Goal: Task Accomplishment & Management: Use online tool/utility

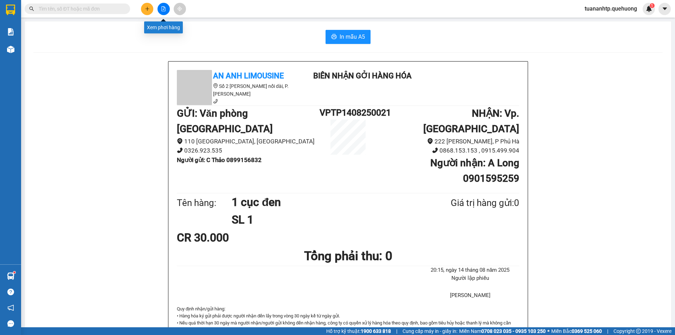
click at [162, 12] on button at bounding box center [164, 9] width 12 height 12
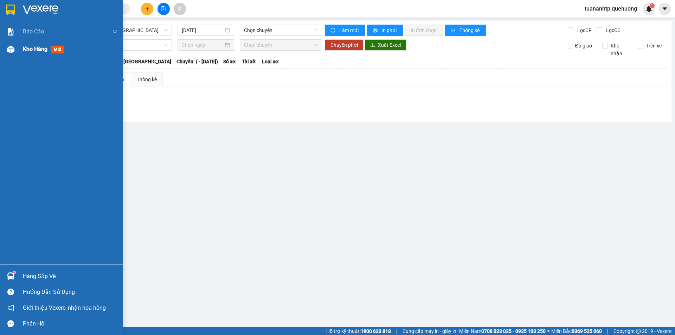
click at [14, 49] on img at bounding box center [10, 49] width 7 height 7
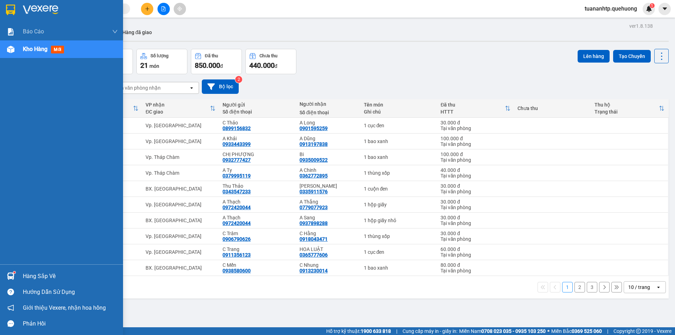
click at [31, 275] on div "Hàng sắp về" at bounding box center [70, 276] width 95 height 11
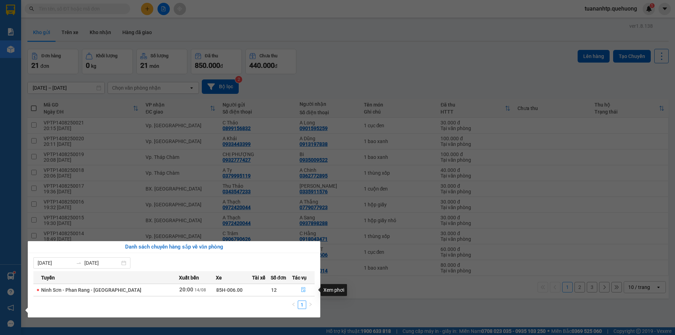
click at [301, 291] on icon "file-done" at bounding box center [303, 289] width 5 height 5
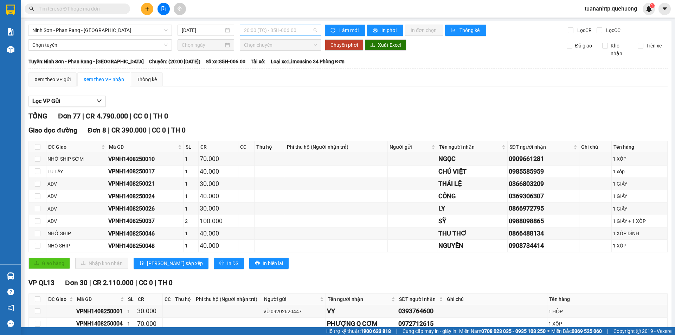
click at [282, 30] on span "20:00 (TC) - 85H-006.00" at bounding box center [280, 30] width 73 height 11
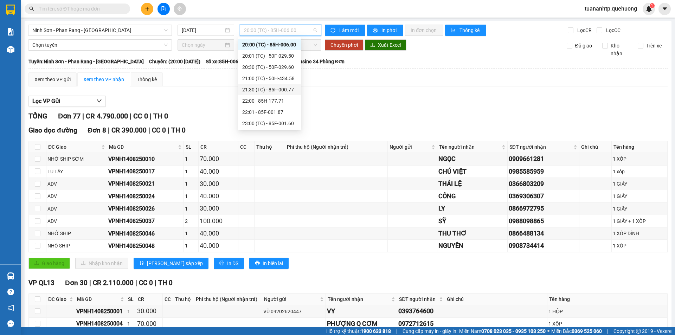
scroll to position [68, 0]
click at [282, 99] on div "22:00 - 85H-177.71" at bounding box center [269, 101] width 55 height 8
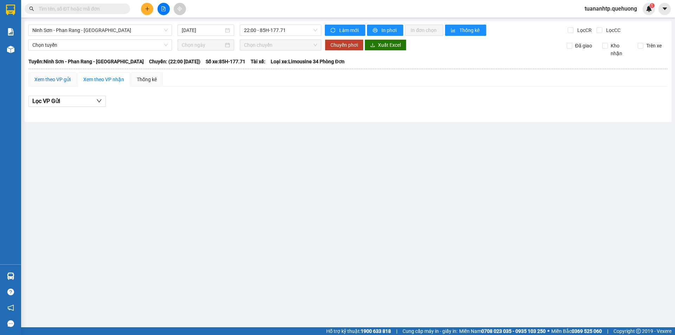
click at [64, 81] on div "Xem theo VP gửi" at bounding box center [52, 80] width 36 height 8
click at [74, 103] on button "Lọc VP nhận" at bounding box center [66, 101] width 77 height 11
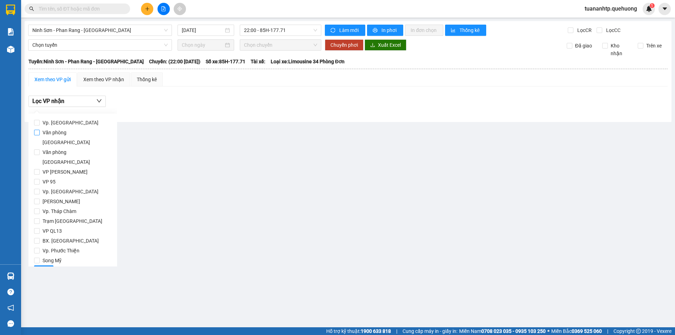
click at [71, 132] on span "Văn phòng [GEOGRAPHIC_DATA]" at bounding box center [76, 138] width 72 height 20
click at [40, 132] on input "Văn phòng [GEOGRAPHIC_DATA]" at bounding box center [37, 133] width 6 height 6
checkbox input "true"
click at [43, 267] on span "Lọc" at bounding box center [44, 271] width 8 height 8
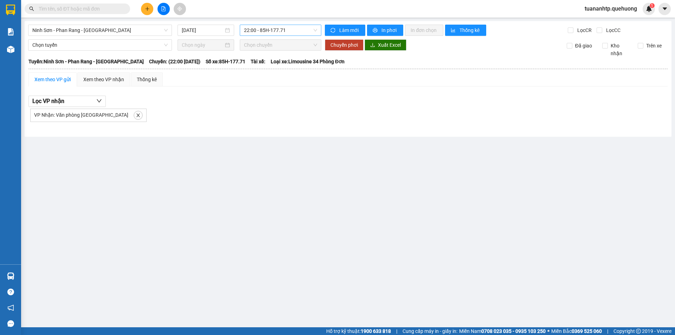
click at [286, 32] on span "22:00 - 85H-177.71" at bounding box center [280, 30] width 73 height 11
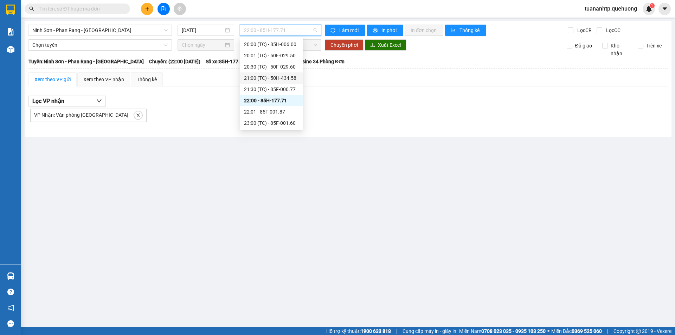
click at [290, 75] on div "21:00 (TC) - 50H-434.58" at bounding box center [271, 78] width 55 height 8
click at [284, 27] on span "21:00 (TC) - 50H-434.58" at bounding box center [280, 30] width 73 height 11
click at [285, 125] on div "23:00 (TC) - 85F-001.60" at bounding box center [271, 123] width 55 height 8
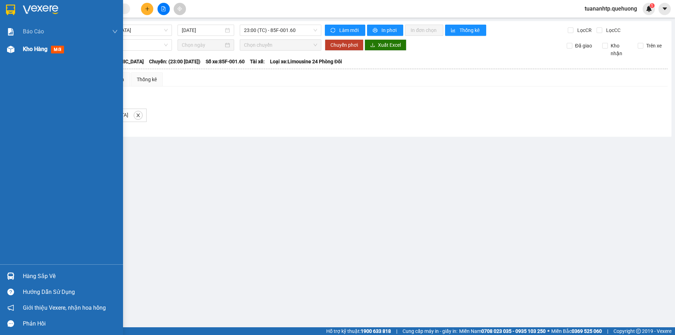
click at [21, 50] on div "Kho hàng mới" at bounding box center [61, 49] width 123 height 18
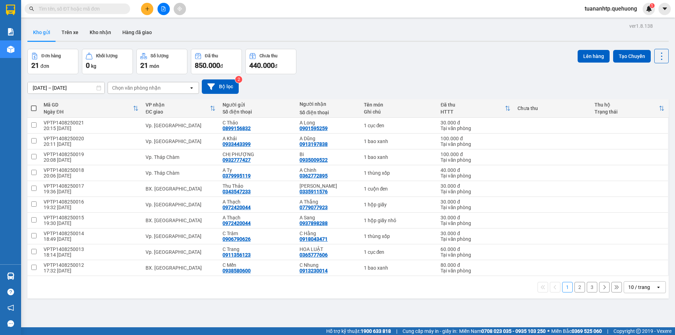
click at [32, 109] on span at bounding box center [34, 109] width 6 height 6
click at [34, 105] on input "checkbox" at bounding box center [34, 105] width 0 height 0
checkbox input "true"
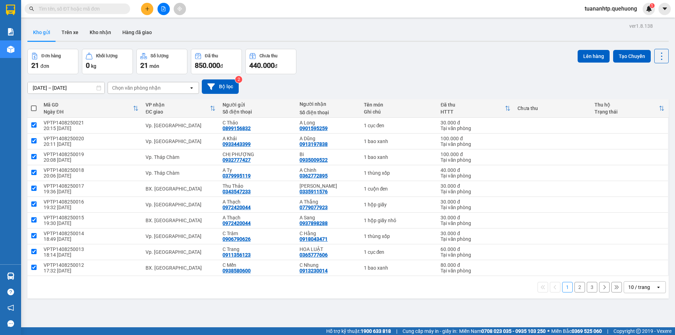
checkbox input "true"
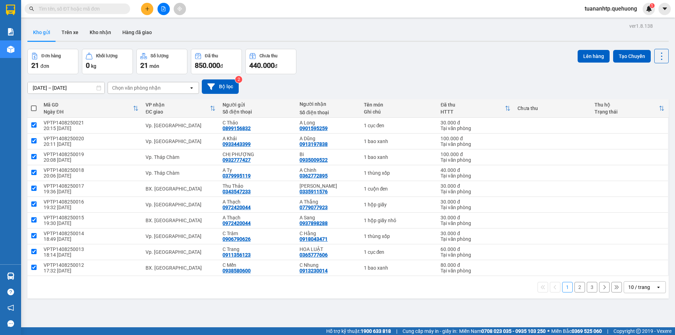
checkbox input "true"
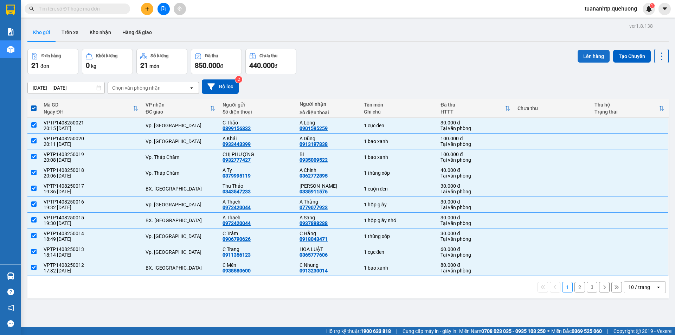
click at [589, 59] on button "Lên hàng" at bounding box center [594, 56] width 32 height 13
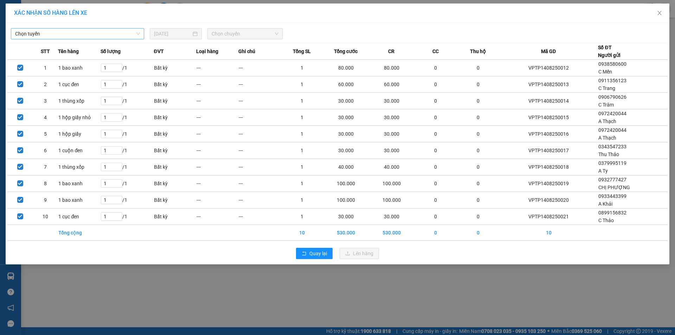
click at [115, 35] on span "Chọn tuyến" at bounding box center [77, 33] width 125 height 11
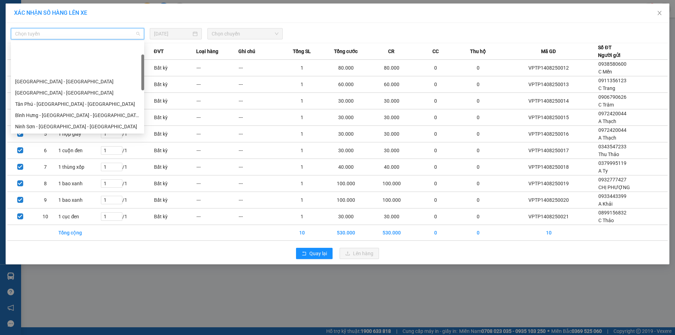
scroll to position [191, 0]
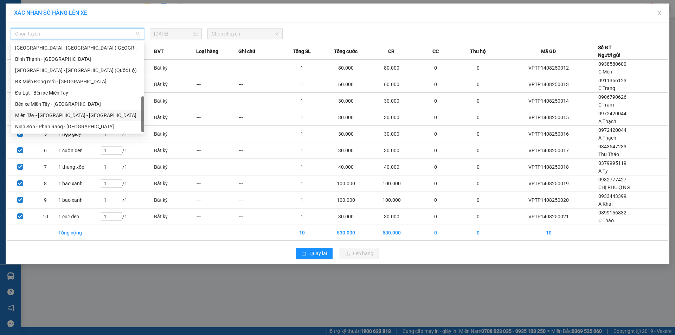
click at [65, 115] on div "Miền Tây - [GEOGRAPHIC_DATA] - [GEOGRAPHIC_DATA]" at bounding box center [77, 116] width 125 height 8
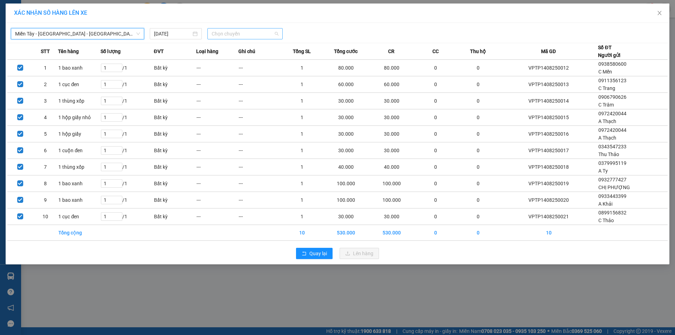
click at [230, 35] on span "Chọn chuyến" at bounding box center [245, 33] width 67 height 11
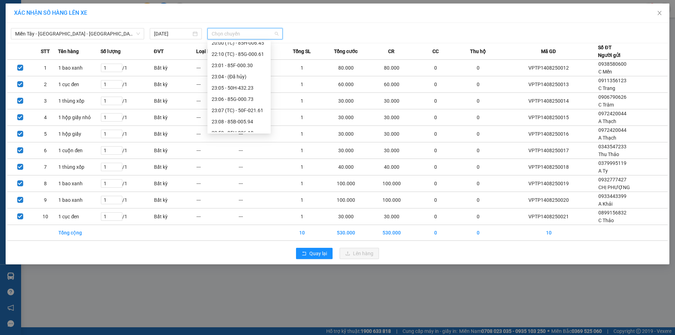
scroll to position [79, 0]
click at [250, 104] on div "23:07 (TC) - 50F-021.61" at bounding box center [239, 104] width 55 height 8
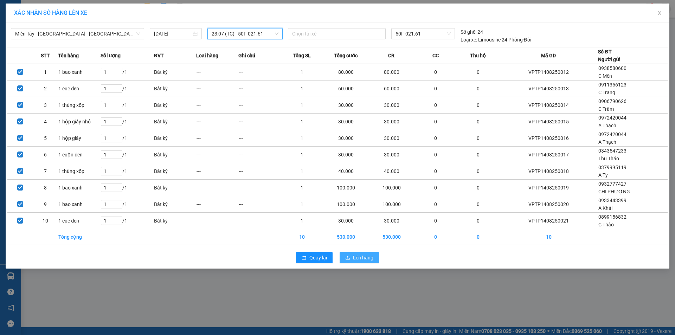
click at [365, 262] on button "Lên hàng" at bounding box center [359, 257] width 39 height 11
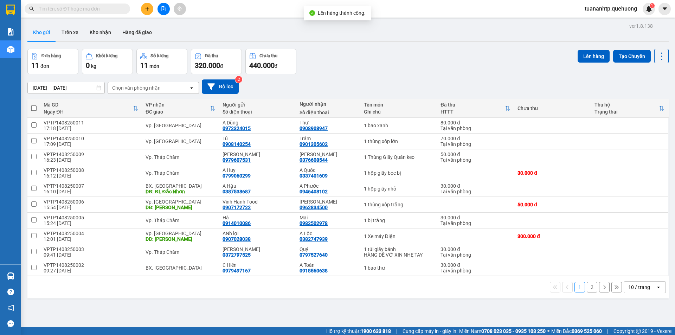
click at [33, 106] on span at bounding box center [34, 109] width 6 height 6
click at [34, 105] on input "checkbox" at bounding box center [34, 105] width 0 height 0
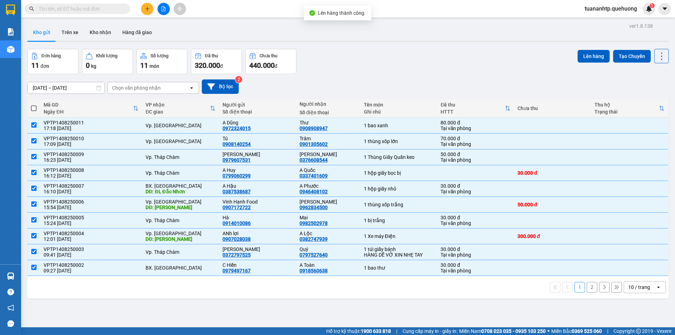
checkbox input "true"
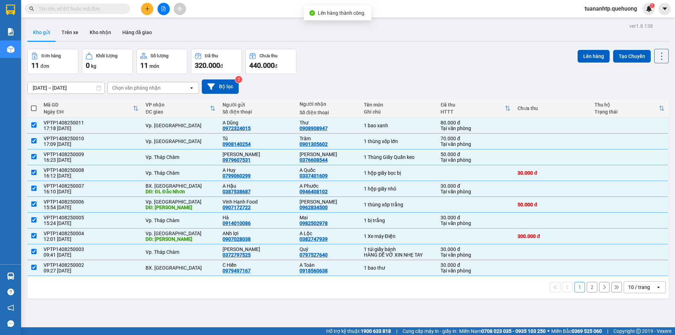
checkbox input "true"
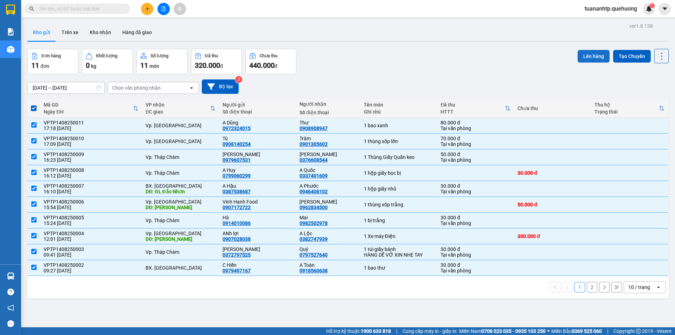
click at [585, 59] on button "Lên hàng" at bounding box center [594, 56] width 32 height 13
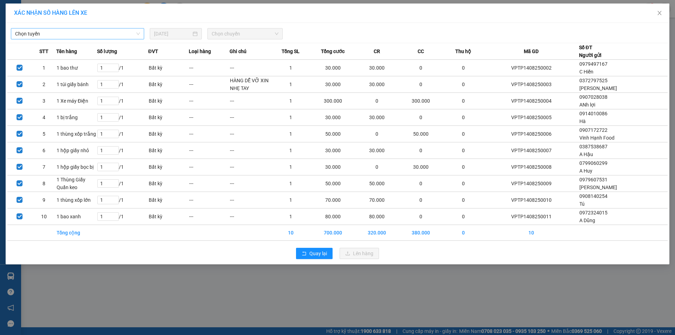
click at [117, 34] on span "Chọn tuyến" at bounding box center [77, 33] width 125 height 11
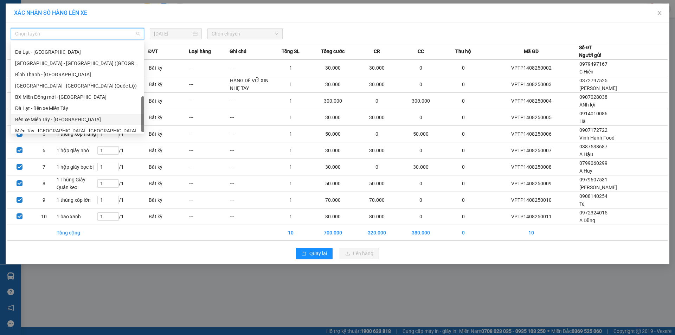
scroll to position [191, 0]
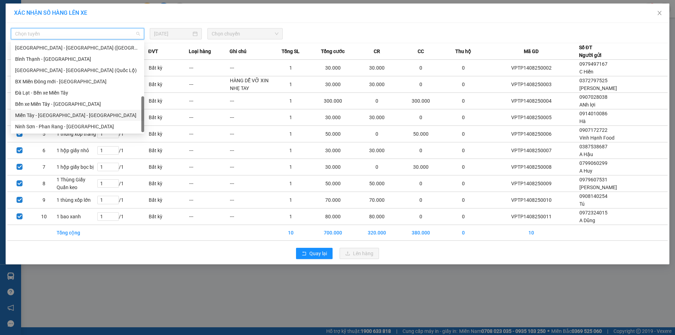
click at [52, 114] on div "Miền Tây - [GEOGRAPHIC_DATA] - [GEOGRAPHIC_DATA]" at bounding box center [77, 116] width 125 height 8
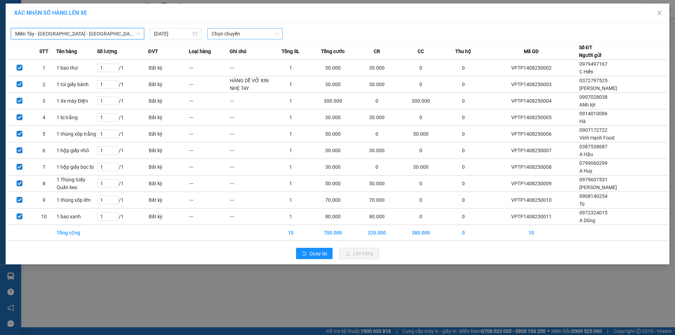
click at [237, 32] on span "Chọn chuyến" at bounding box center [245, 33] width 67 height 11
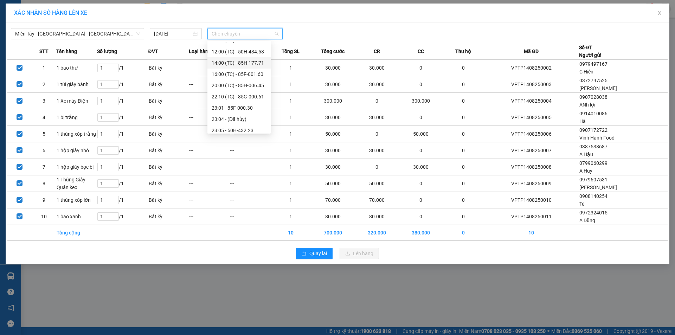
scroll to position [79, 0]
click at [250, 102] on div "23:07 (TC) - 50F-021.61" at bounding box center [239, 104] width 55 height 8
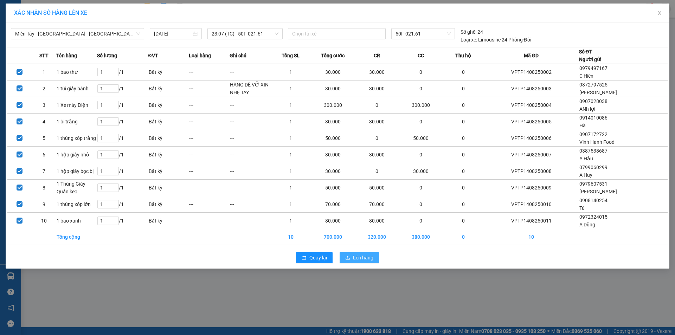
click at [362, 259] on span "Lên hàng" at bounding box center [363, 258] width 20 height 8
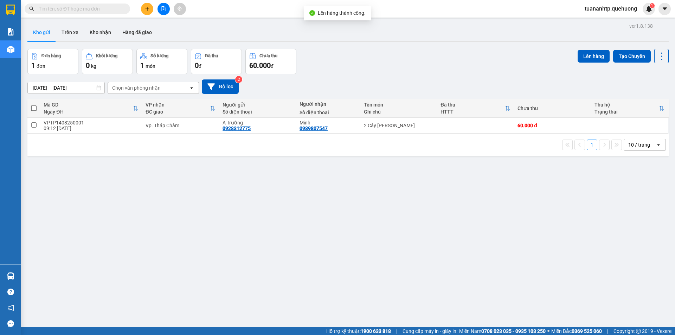
click at [34, 107] on span at bounding box center [34, 109] width 6 height 6
click at [34, 105] on input "checkbox" at bounding box center [34, 105] width 0 height 0
checkbox input "true"
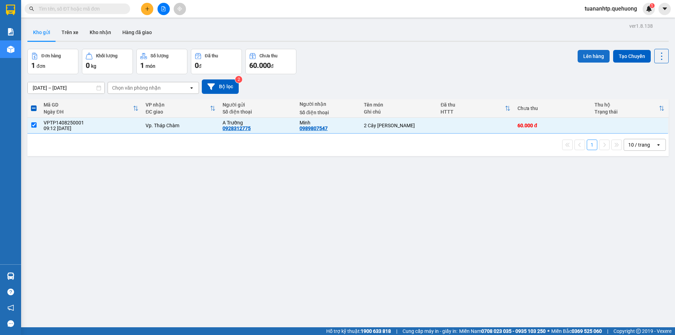
click at [594, 56] on button "Lên hàng" at bounding box center [594, 56] width 32 height 13
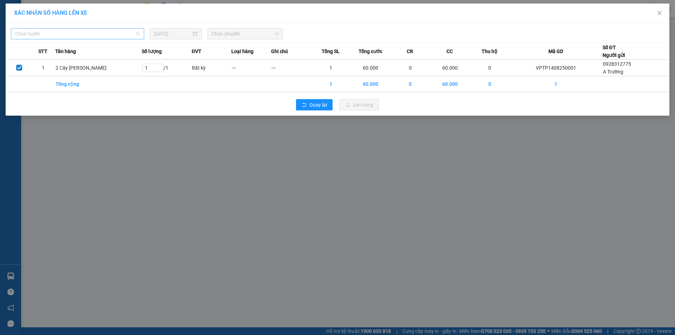
click at [129, 36] on span "Chọn tuyến" at bounding box center [77, 33] width 125 height 11
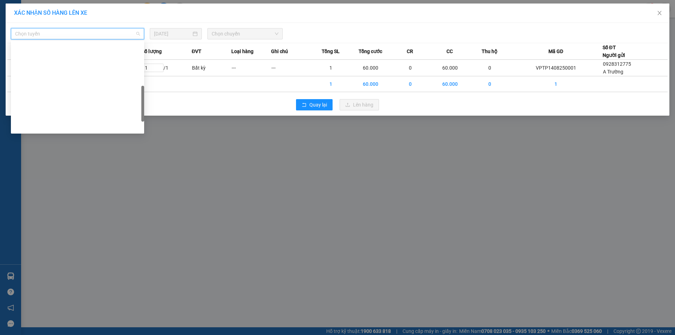
scroll to position [191, 0]
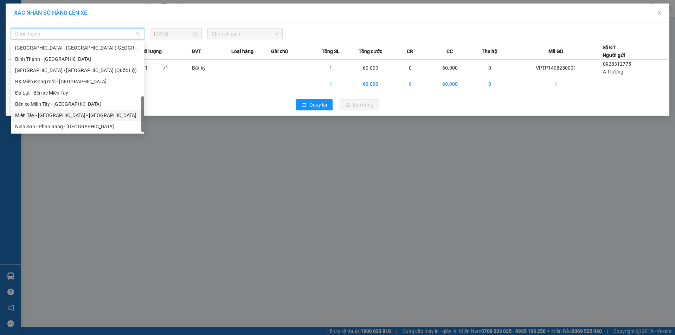
click at [67, 115] on div "Miền Tây - [GEOGRAPHIC_DATA] - [GEOGRAPHIC_DATA]" at bounding box center [77, 116] width 125 height 8
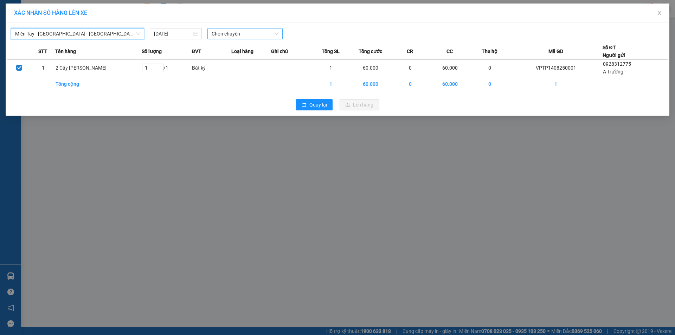
click at [236, 36] on span "Chọn chuyến" at bounding box center [245, 33] width 67 height 11
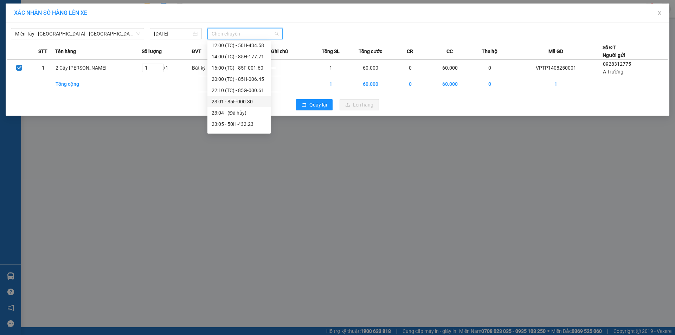
scroll to position [79, 0]
click at [247, 102] on div "23:07 (TC) - 50F-021.61" at bounding box center [239, 104] width 55 height 8
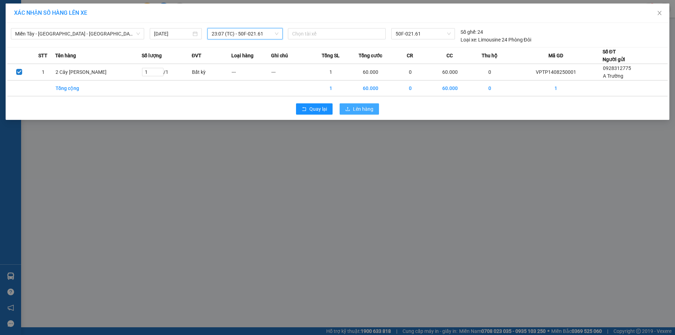
click at [362, 111] on span "Lên hàng" at bounding box center [363, 109] width 20 height 8
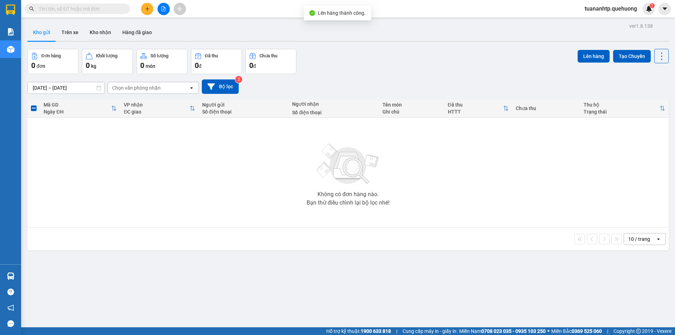
click at [31, 278] on div "ver 1.8.138 Kho gửi Trên xe Kho nhận Hàng đã giao Đơn hàng 0 đơn Khối lượng 0 k…" at bounding box center [348, 188] width 647 height 335
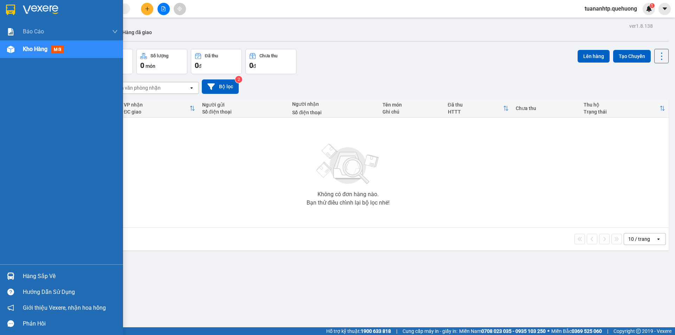
click at [39, 275] on div "Hàng sắp về" at bounding box center [70, 276] width 95 height 11
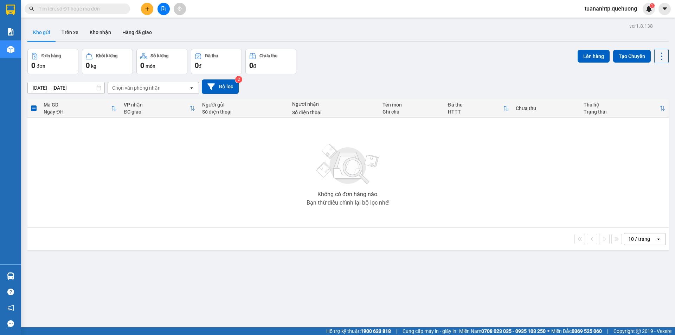
click at [142, 193] on section "Kết quả tìm kiếm ( 0 ) Bộ lọc No Data tuananhtp.quehuong 1 Báo cáo Báo cáo dòng…" at bounding box center [337, 167] width 675 height 335
click at [161, 10] on icon "file-add" at bounding box center [163, 8] width 5 height 5
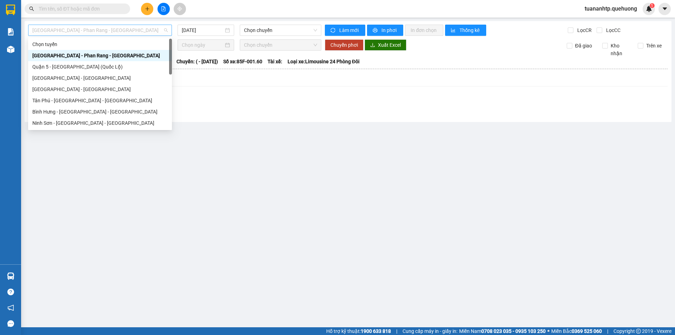
click at [94, 32] on span "[GEOGRAPHIC_DATA] - Phan Rang - [GEOGRAPHIC_DATA]" at bounding box center [99, 30] width 135 height 11
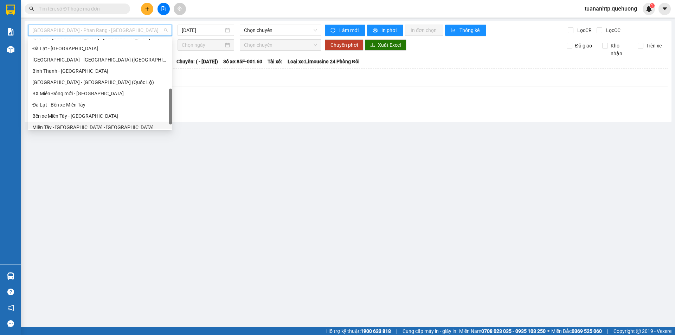
scroll to position [191, 0]
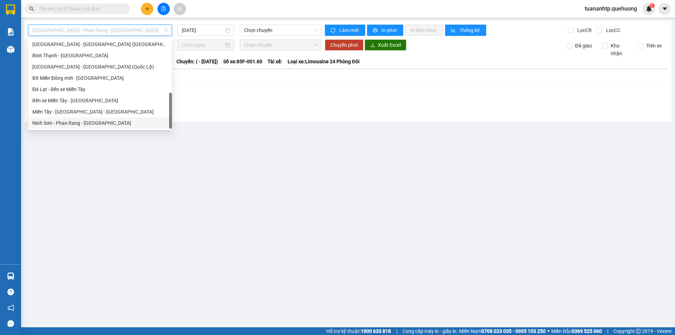
click at [56, 123] on div "Ninh Sơn - Phan Rang - [GEOGRAPHIC_DATA]" at bounding box center [99, 123] width 135 height 8
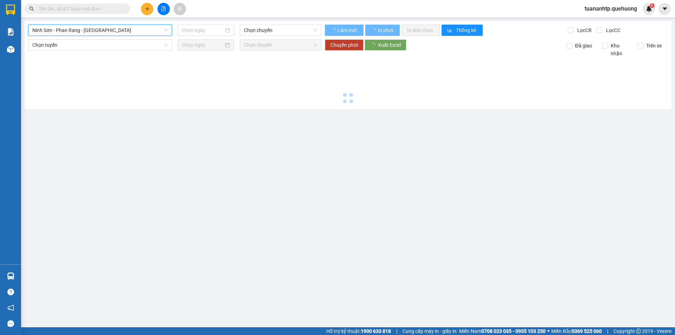
type input "[DATE]"
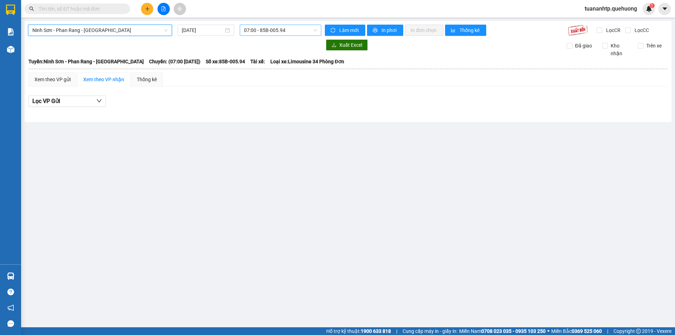
click at [276, 29] on span "07:00 - 85B-005.94" at bounding box center [280, 30] width 73 height 11
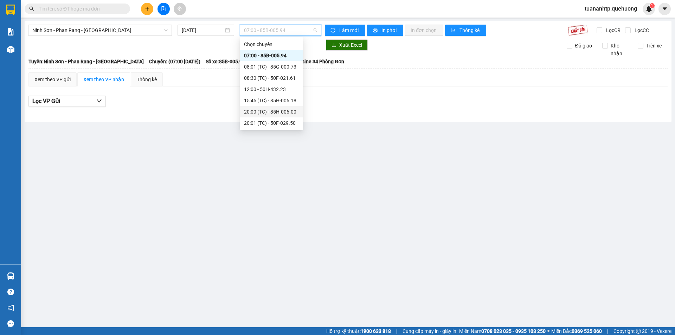
click at [278, 109] on div "20:00 (TC) - 85H-006.00" at bounding box center [271, 112] width 55 height 8
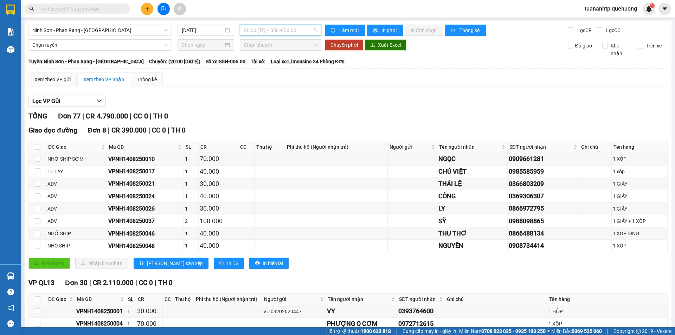
click at [284, 30] on span "20:00 (TC) - 85H-006.00" at bounding box center [280, 30] width 73 height 11
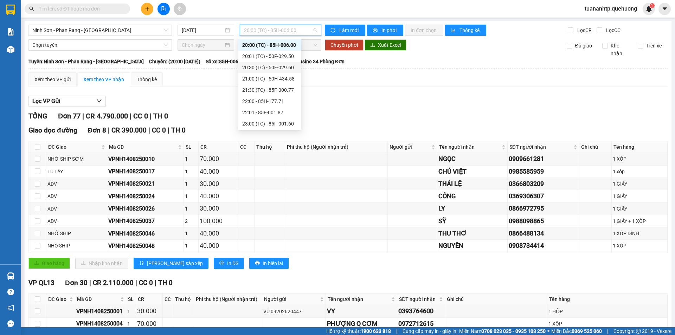
scroll to position [68, 0]
click at [277, 97] on div "22:00 - 85H-177.71" at bounding box center [269, 101] width 55 height 8
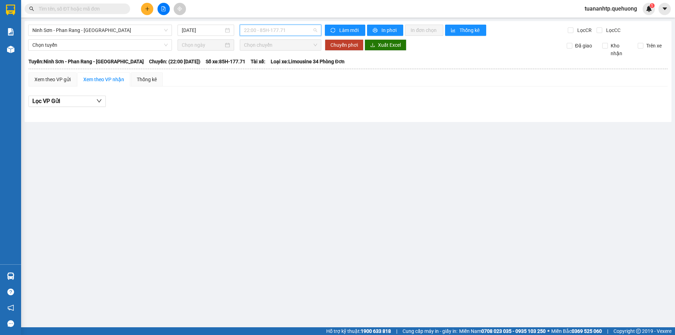
click at [283, 32] on span "22:00 - 85H-177.71" at bounding box center [280, 30] width 73 height 11
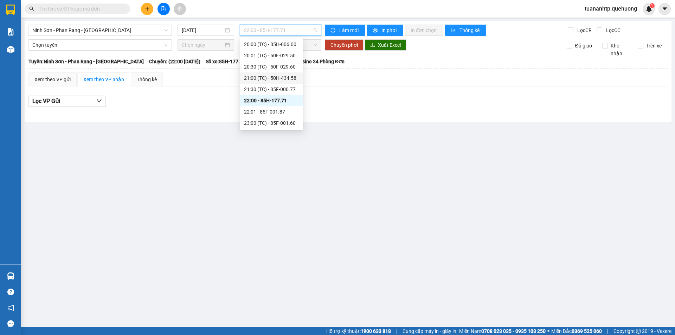
click at [279, 79] on div "21:00 (TC) - 50H-434.58" at bounding box center [271, 78] width 55 height 8
click at [290, 31] on span "21:00 (TC) - 50H-434.58" at bounding box center [280, 30] width 73 height 11
click at [279, 125] on div "23:00 (TC) - 85F-001.60" at bounding box center [271, 123] width 55 height 8
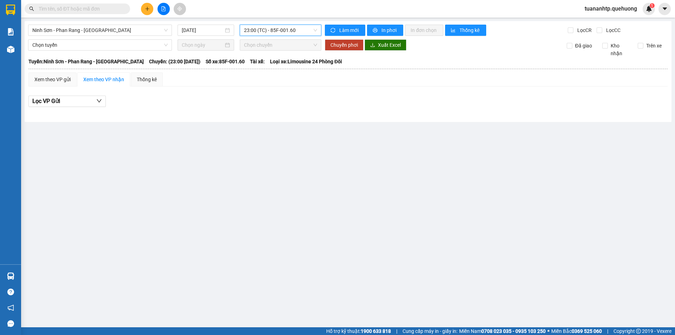
click at [288, 27] on span "23:00 (TC) - 85F-001.60" at bounding box center [280, 30] width 73 height 11
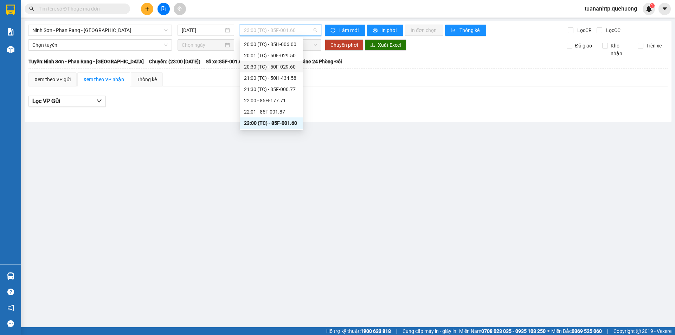
click at [287, 67] on div "20:30 (TC) - 50F-029.60" at bounding box center [271, 67] width 55 height 8
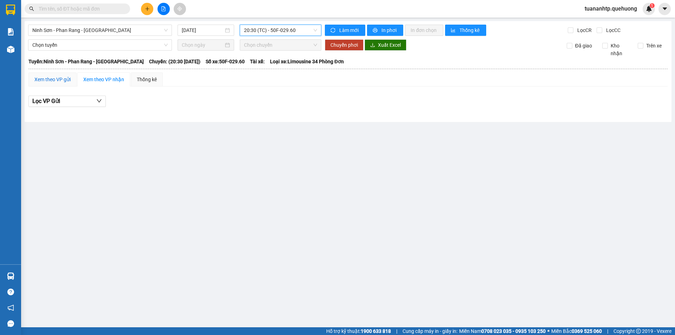
click at [66, 79] on div "Xem theo VP gửi" at bounding box center [52, 80] width 36 height 8
click at [79, 102] on button "Lọc VP nhận" at bounding box center [66, 101] width 77 height 11
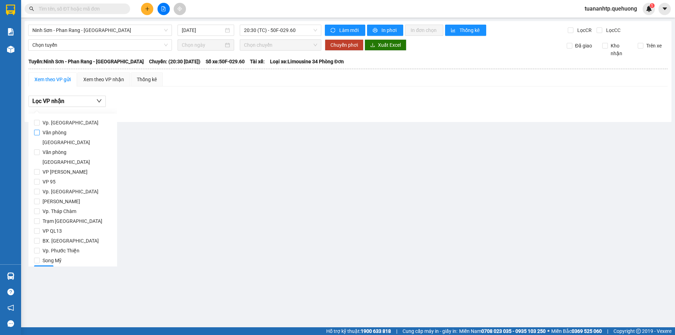
click at [78, 129] on span "Văn phòng [GEOGRAPHIC_DATA]" at bounding box center [76, 138] width 72 height 20
click at [40, 130] on input "Văn phòng [GEOGRAPHIC_DATA]" at bounding box center [37, 133] width 6 height 6
checkbox input "true"
click at [44, 266] on button "Lọc" at bounding box center [43, 271] width 19 height 11
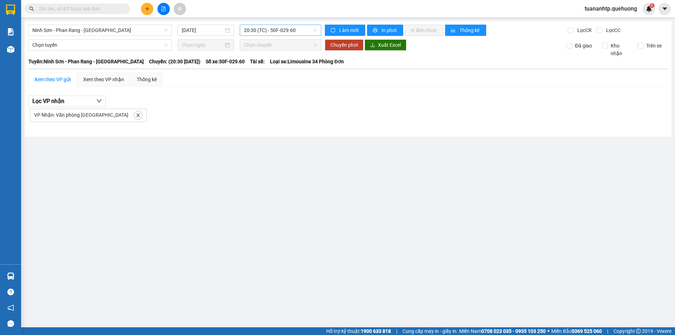
click at [288, 31] on span "20:30 (TC) - 50F-029.60" at bounding box center [280, 30] width 73 height 11
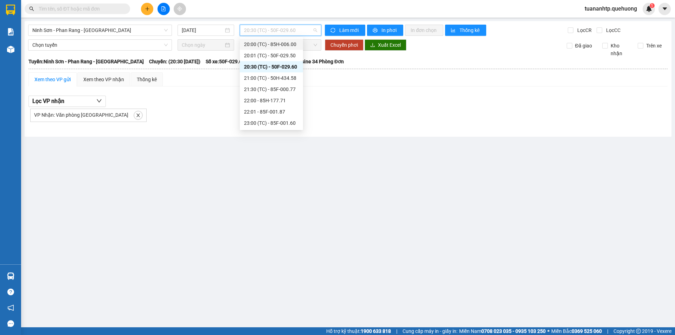
click at [284, 42] on div "20:00 (TC) - 85H-006.00" at bounding box center [271, 44] width 55 height 8
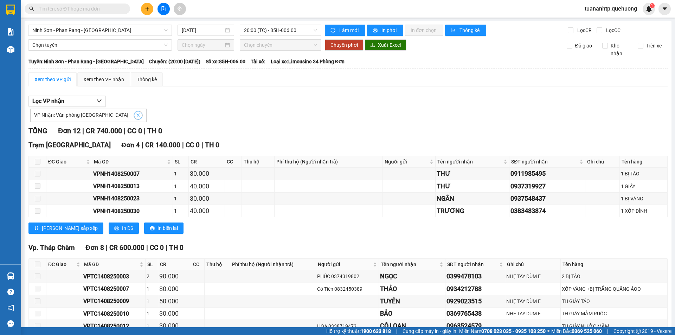
click at [136, 117] on icon "close" at bounding box center [138, 115] width 5 height 5
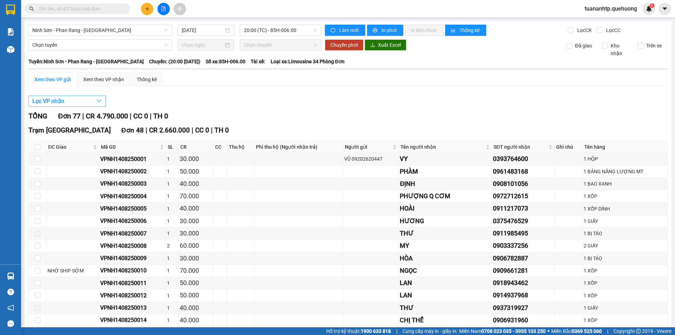
click at [68, 102] on button "Lọc VP nhận" at bounding box center [66, 101] width 77 height 11
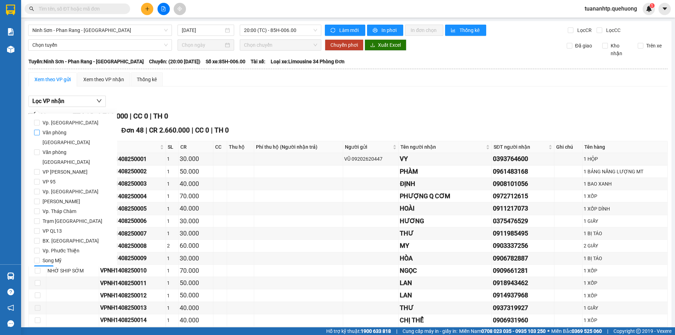
click at [71, 132] on span "Văn phòng [GEOGRAPHIC_DATA]" at bounding box center [76, 138] width 72 height 20
click at [40, 132] on input "Văn phòng [GEOGRAPHIC_DATA]" at bounding box center [37, 133] width 6 height 6
checkbox input "true"
click at [41, 267] on span "Lọc" at bounding box center [44, 271] width 8 height 8
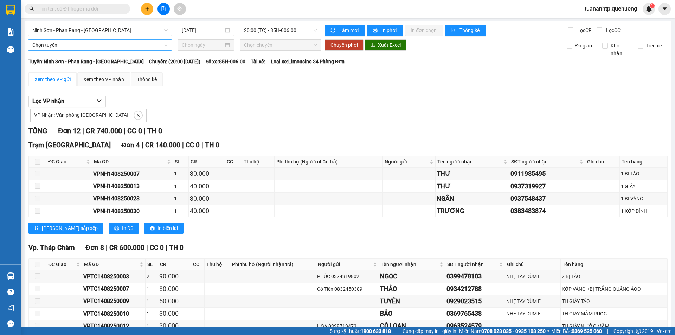
click at [120, 46] on span "Chọn tuyến" at bounding box center [99, 45] width 135 height 11
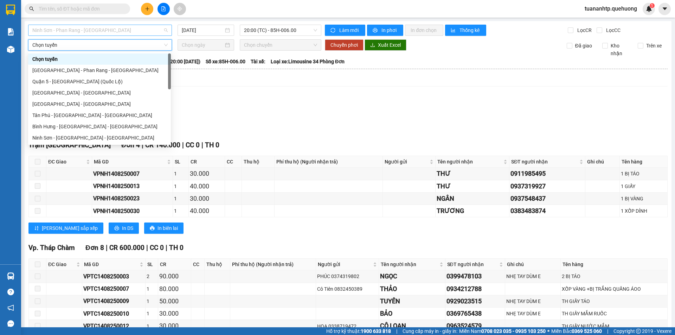
click at [126, 28] on span "Ninh Sơn - Phan Rang - [GEOGRAPHIC_DATA]" at bounding box center [99, 30] width 135 height 11
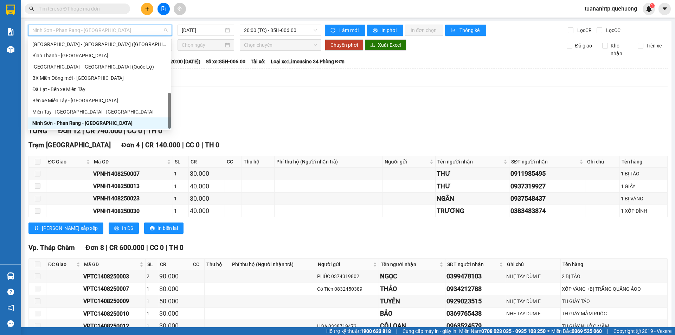
click at [77, 123] on div "Ninh Sơn - Phan Rang - [GEOGRAPHIC_DATA]" at bounding box center [99, 123] width 134 height 8
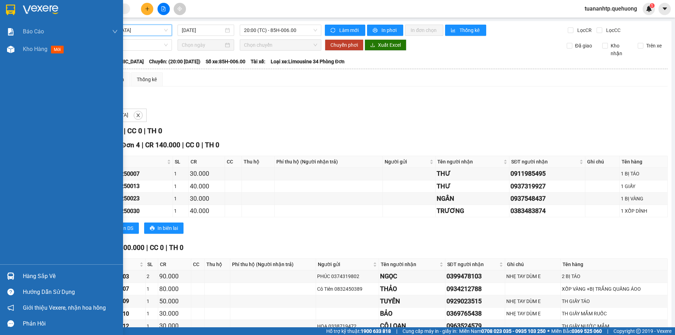
click at [43, 277] on div "Hàng sắp về" at bounding box center [70, 276] width 95 height 11
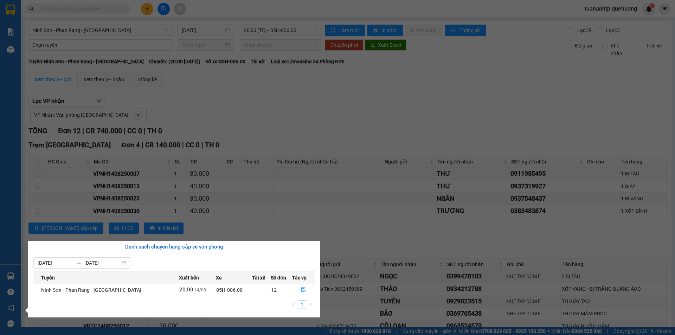
click at [229, 291] on td "85H-006.00" at bounding box center [234, 290] width 36 height 12
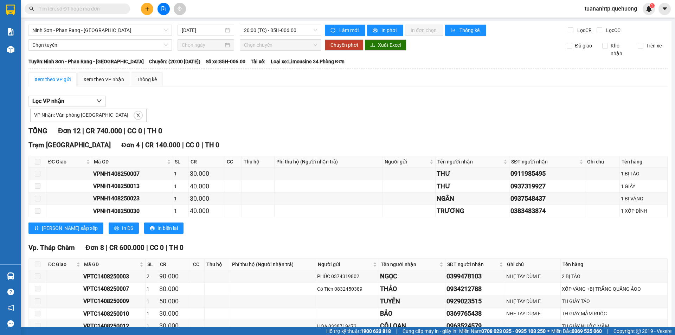
click at [353, 219] on section "Kết quả tìm kiếm ( 0 ) Bộ lọc No Data tuananhtp.quehuong 1 Báo cáo Báo cáo dòng…" at bounding box center [337, 167] width 675 height 335
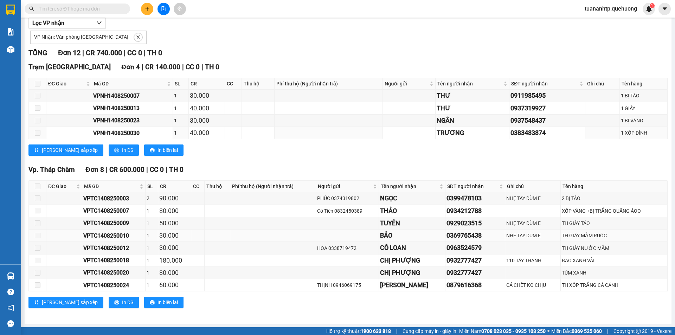
scroll to position [78, 0]
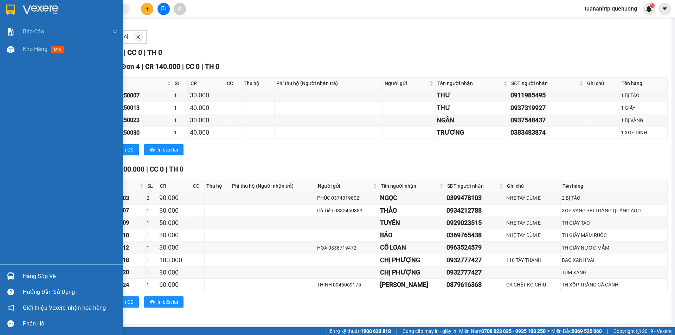
click at [39, 277] on div "Hàng sắp về" at bounding box center [70, 276] width 95 height 11
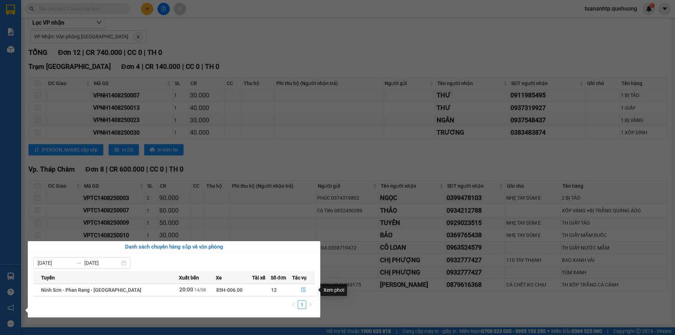
click at [303, 291] on icon "file-done" at bounding box center [303, 290] width 4 height 5
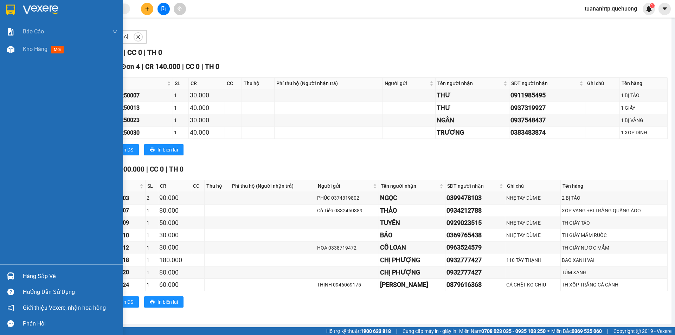
click at [44, 278] on div "Hàng sắp về" at bounding box center [70, 276] width 95 height 11
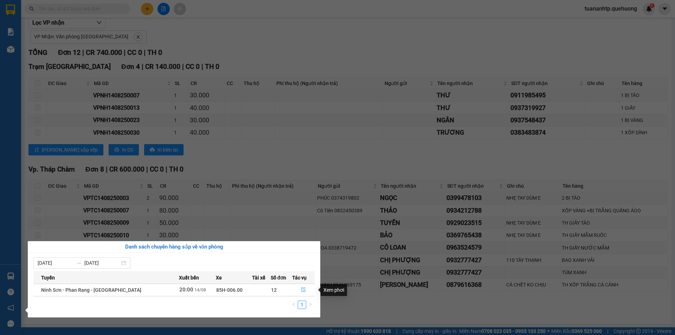
click at [304, 290] on icon "file-done" at bounding box center [303, 289] width 5 height 5
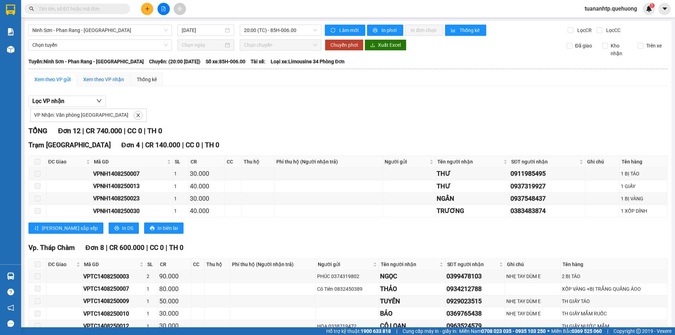
click at [97, 81] on div "Xem theo VP nhận" at bounding box center [103, 80] width 41 height 8
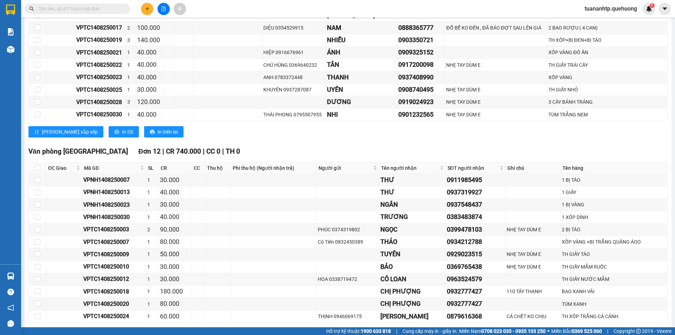
scroll to position [633, 0]
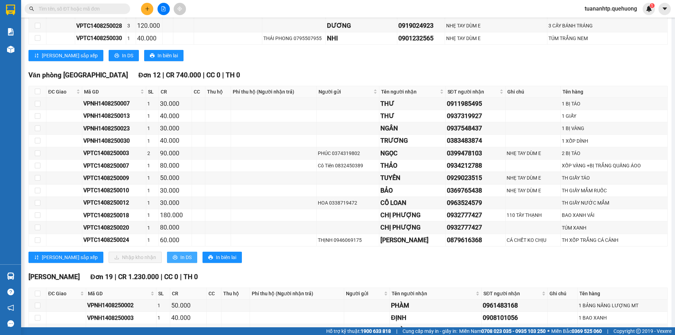
click at [180, 258] on span "In DS" at bounding box center [185, 258] width 11 height 8
click at [180, 254] on span "In DS" at bounding box center [185, 258] width 11 height 8
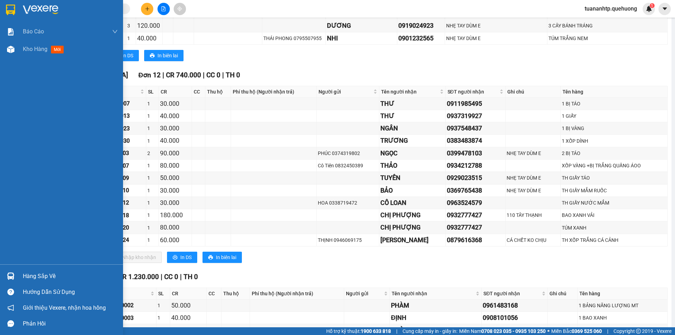
click at [49, 273] on div "Hàng sắp về" at bounding box center [70, 276] width 95 height 11
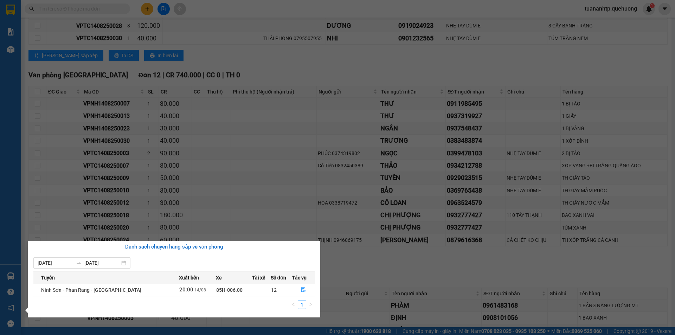
click at [254, 11] on section "Kết quả tìm kiếm ( 0 ) Bộ lọc No Data tuananhtp.quehuong 1 Báo cáo Báo cáo dòng…" at bounding box center [337, 167] width 675 height 335
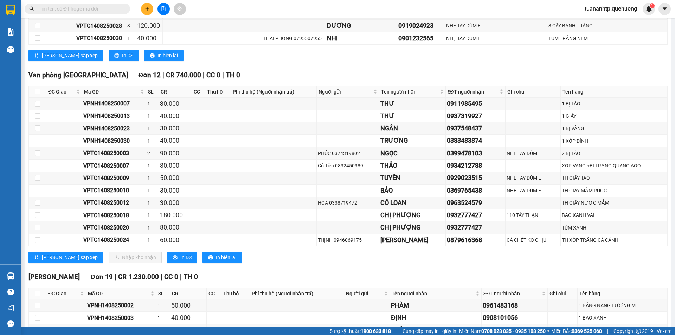
click at [162, 12] on button at bounding box center [164, 9] width 12 height 12
click at [165, 12] on button at bounding box center [164, 9] width 12 height 12
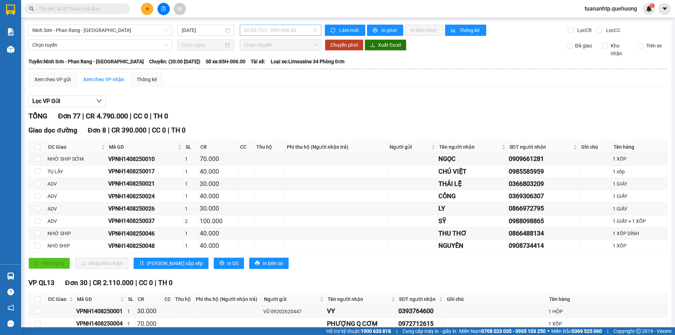
click at [276, 33] on span "20:00 (TC) - 85H-006.00" at bounding box center [280, 30] width 73 height 11
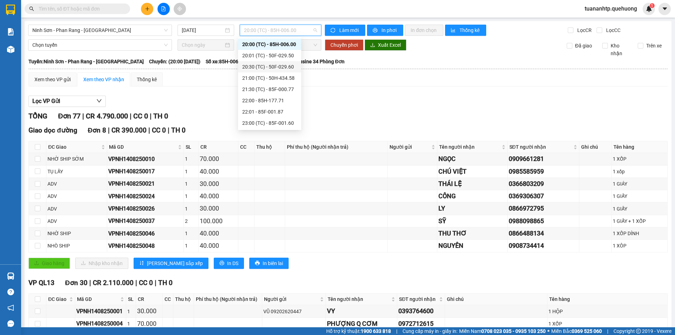
click at [280, 64] on div "20:30 (TC) - 50F-029.60" at bounding box center [269, 67] width 55 height 8
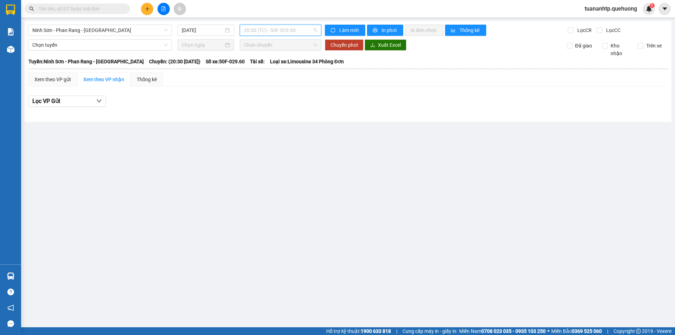
click at [286, 30] on span "20:30 (TC) - 50F-029.60" at bounding box center [280, 30] width 73 height 11
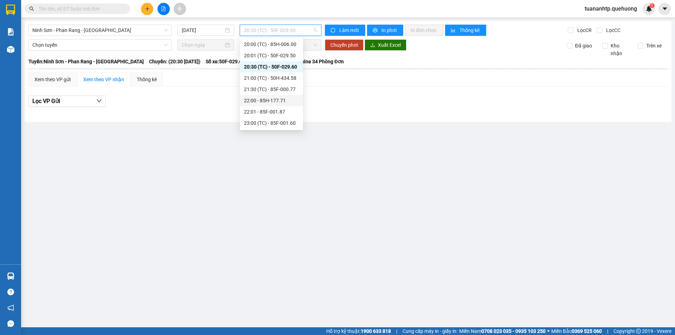
click at [280, 102] on div "22:00 - 85H-177.71" at bounding box center [271, 101] width 55 height 8
click at [286, 32] on span "22:00 - 85H-177.71" at bounding box center [280, 30] width 73 height 11
click at [277, 120] on div "23:00 (TC) - 85F-001.60" at bounding box center [271, 123] width 55 height 8
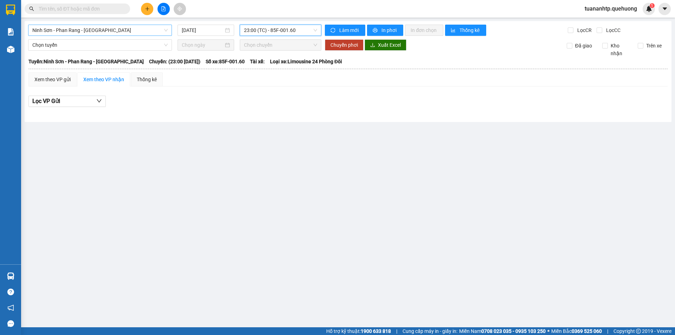
click at [135, 31] on span "Ninh Sơn - Phan Rang - [GEOGRAPHIC_DATA]" at bounding box center [99, 30] width 135 height 11
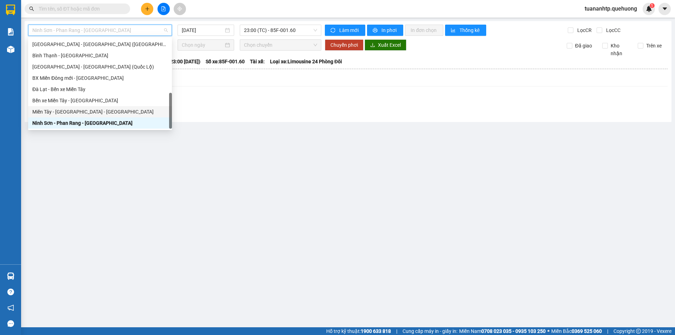
click at [98, 113] on div "Miền Tây - [GEOGRAPHIC_DATA] - [GEOGRAPHIC_DATA]" at bounding box center [99, 112] width 135 height 8
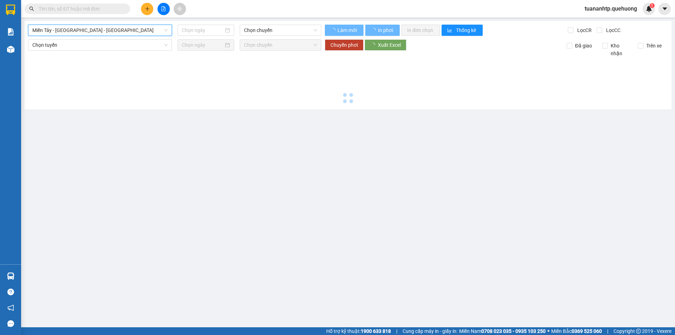
type input "[DATE]"
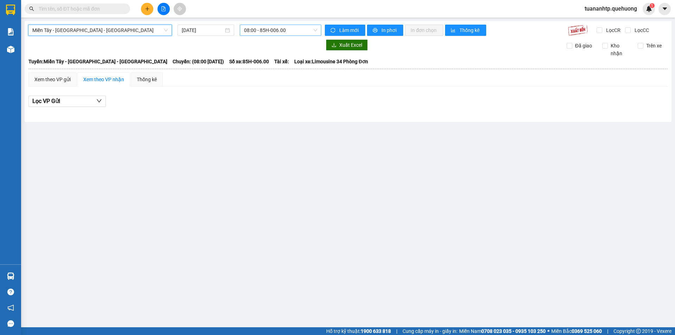
click at [275, 29] on span "08:00 - 85H-006.00" at bounding box center [280, 30] width 73 height 11
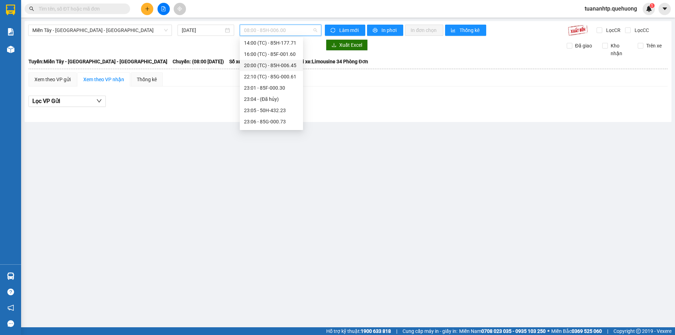
scroll to position [79, 0]
click at [285, 100] on div "23:07 (TC) - 50F-021.61" at bounding box center [271, 101] width 55 height 8
